Goal: Transaction & Acquisition: Purchase product/service

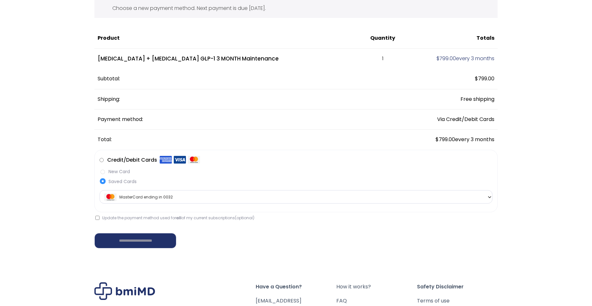
scroll to position [64, 0]
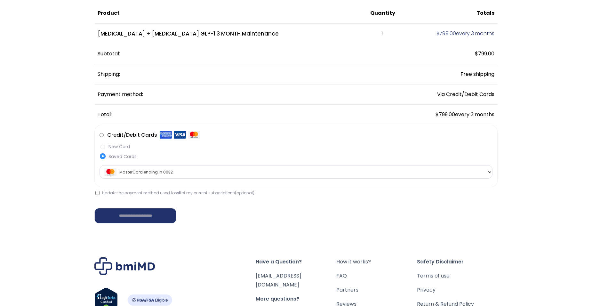
click at [103, 147] on label "New Card" at bounding box center [296, 146] width 393 height 7
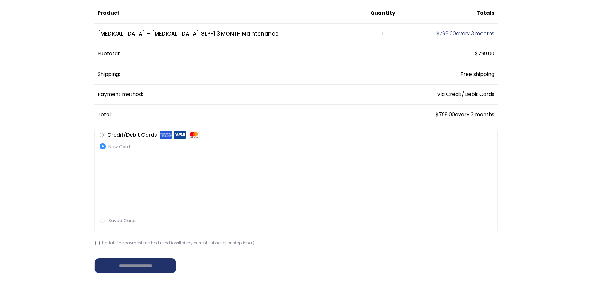
click at [105, 221] on label "Saved Cards" at bounding box center [296, 220] width 393 height 7
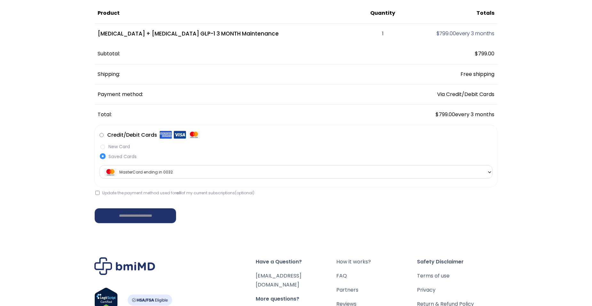
click at [104, 147] on label "New Card" at bounding box center [296, 146] width 393 height 7
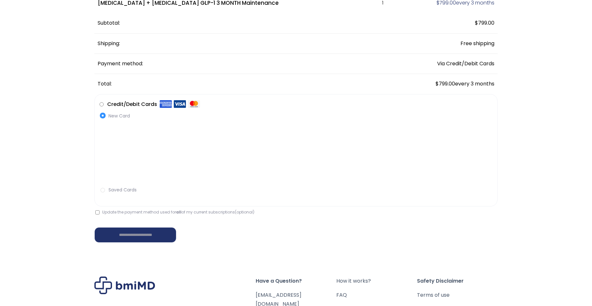
scroll to position [96, 0]
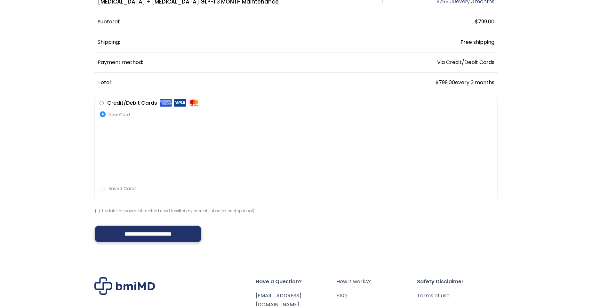
click at [132, 232] on input "**********" at bounding box center [147, 233] width 107 height 17
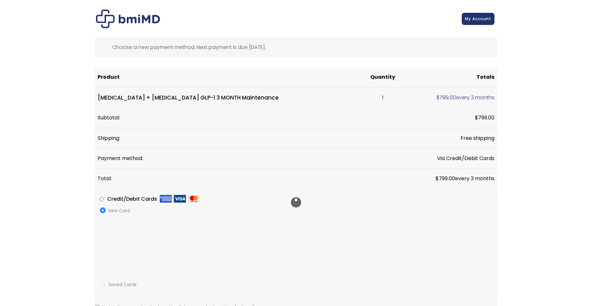
scroll to position [21, 0]
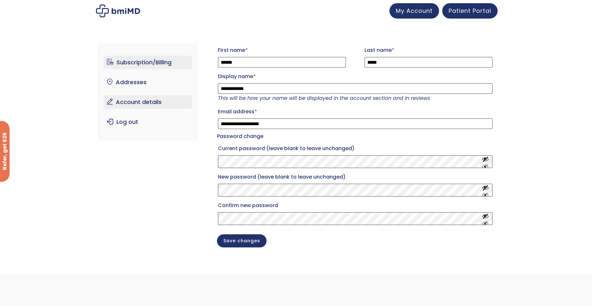
click at [131, 59] on link "Subscription/Billing" at bounding box center [148, 62] width 89 height 13
